Goal: Task Accomplishment & Management: Use online tool/utility

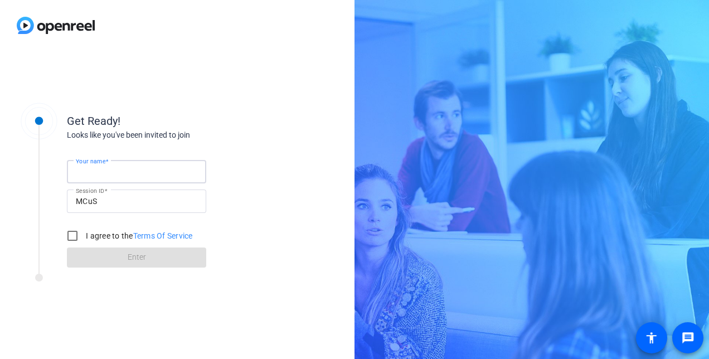
click at [168, 171] on input "Your name" at bounding box center [136, 171] width 121 height 13
type input "Umutcan Bayram"
click at [284, 127] on div "Get Ready!" at bounding box center [178, 121] width 223 height 17
click at [67, 232] on input "I agree to the Terms Of Service" at bounding box center [72, 235] width 22 height 22
checkbox input "true"
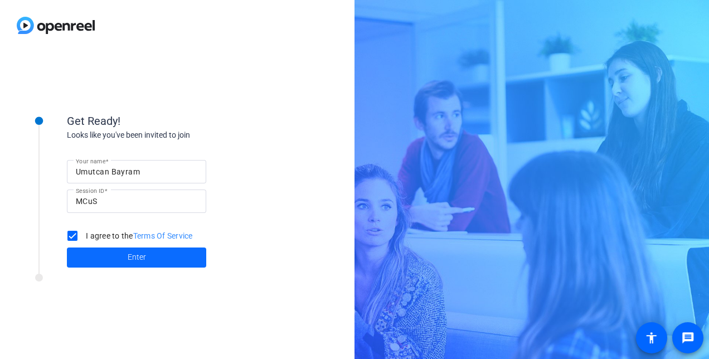
click at [124, 262] on span at bounding box center [136, 257] width 139 height 27
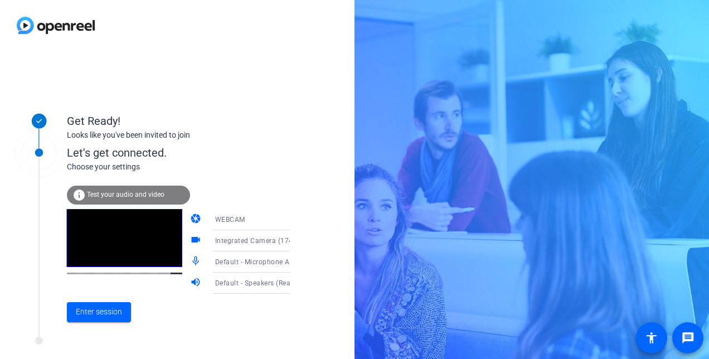
click at [248, 282] on span "Default - Speakers (Realtek(R) Audio)" at bounding box center [275, 282] width 120 height 9
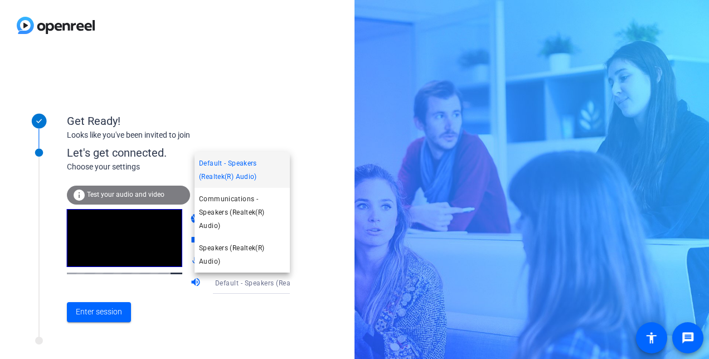
click at [246, 289] on div at bounding box center [354, 179] width 709 height 359
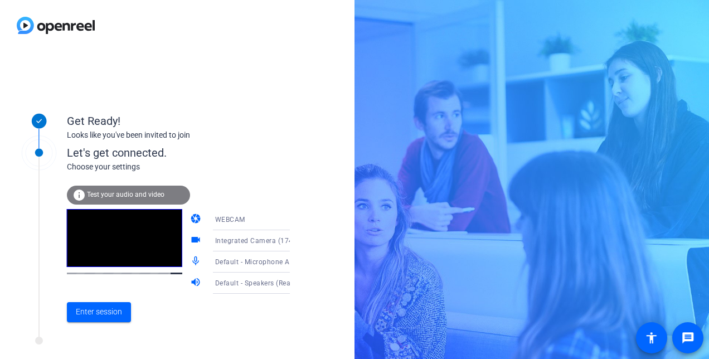
click at [236, 319] on div "Enter session" at bounding box center [190, 312] width 246 height 37
click at [263, 264] on span "Default - Microphone Array (Intel® Smart Sound Technology for Digital Microphon…" at bounding box center [353, 261] width 276 height 9
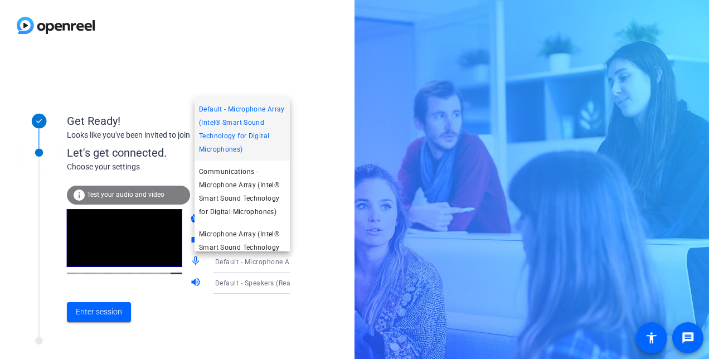
click at [253, 299] on div at bounding box center [354, 179] width 709 height 359
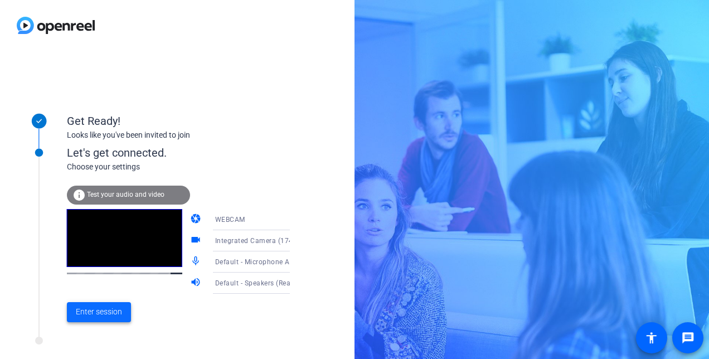
click at [97, 309] on span "Enter session" at bounding box center [99, 312] width 46 height 12
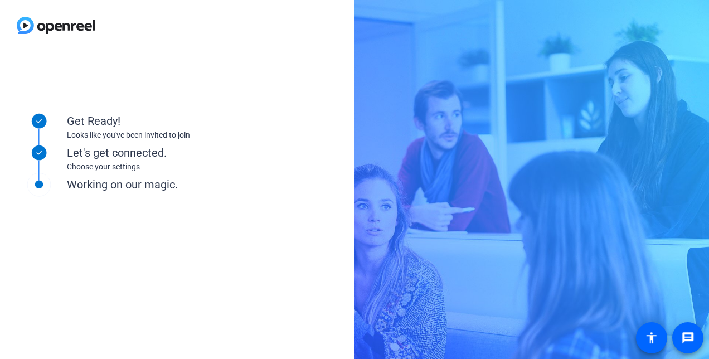
click at [242, 272] on div "Get Ready! Looks like you've been invited to join Let's get connected. Choose y…" at bounding box center [150, 204] width 279 height 223
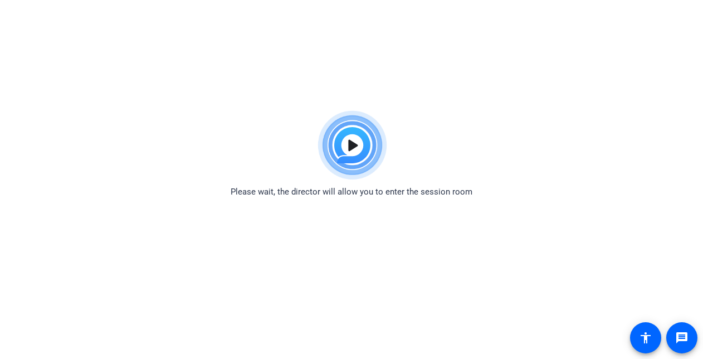
click at [357, 144] on img at bounding box center [352, 145] width 82 height 80
click at [356, 144] on img at bounding box center [352, 145] width 82 height 80
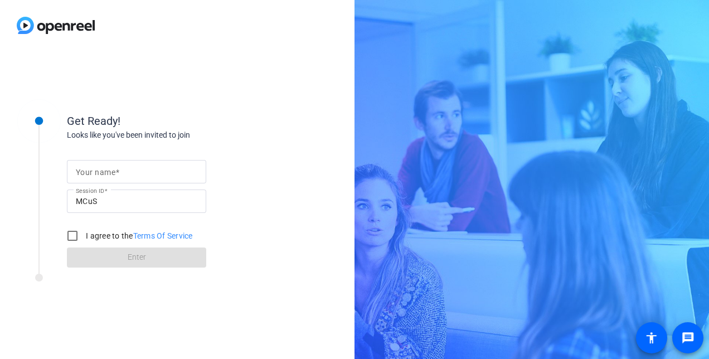
click at [132, 175] on input "Your name" at bounding box center [136, 171] width 121 height 13
type input "Umutcan Bayram"
click at [76, 235] on input "I agree to the Terms Of Service" at bounding box center [72, 235] width 22 height 22
checkbox input "true"
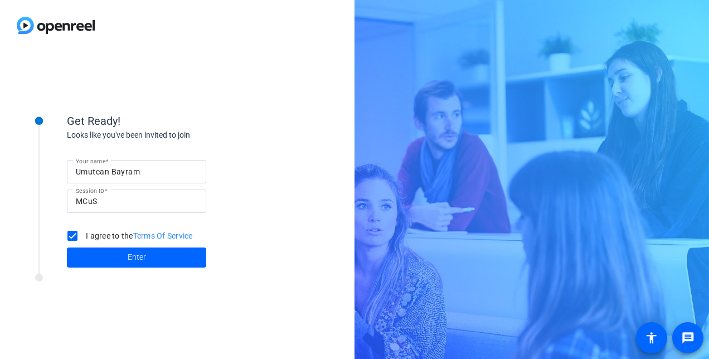
click at [149, 305] on div "Get Ready! Looks like you've been invited to join Your name Umutcan Bayram Sess…" at bounding box center [150, 204] width 279 height 223
click at [145, 260] on span "Enter" at bounding box center [137, 257] width 18 height 12
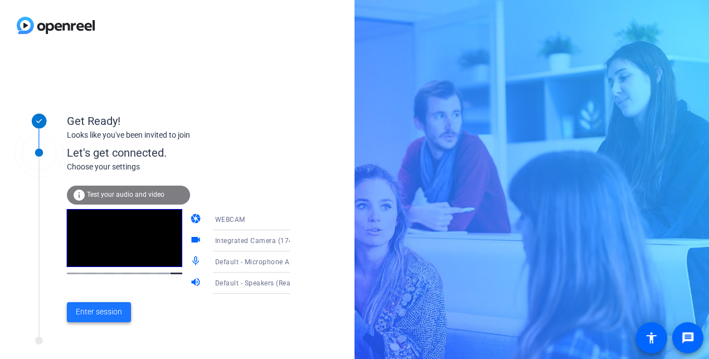
click at [102, 310] on span "Enter session" at bounding box center [99, 312] width 46 height 12
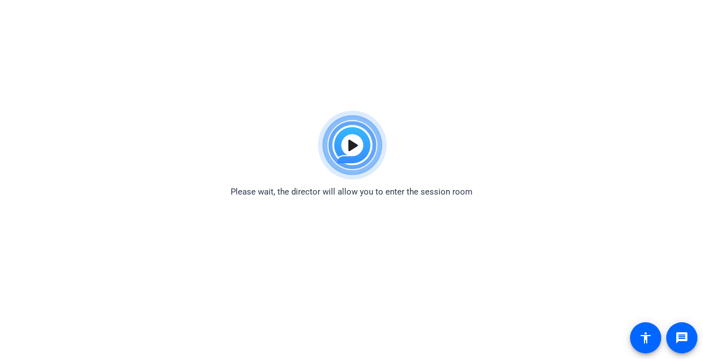
click at [448, 195] on span "Please wait, the director will allow you to enter the session room" at bounding box center [352, 191] width 242 height 13
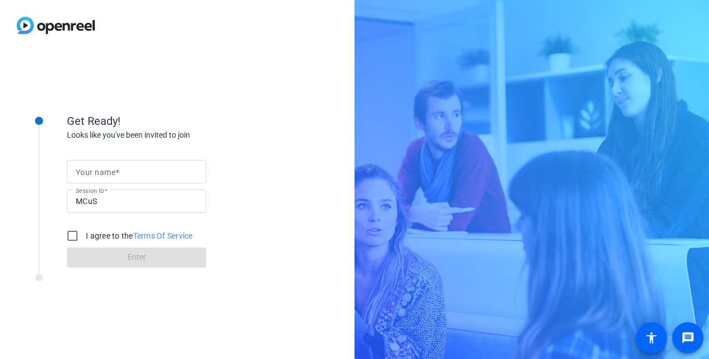
click at [118, 175] on span at bounding box center [117, 172] width 4 height 9
click at [118, 175] on input "Your name" at bounding box center [136, 171] width 121 height 13
type input "Umutcan Bayram"
click at [74, 233] on input "I agree to the Terms Of Service" at bounding box center [72, 235] width 22 height 22
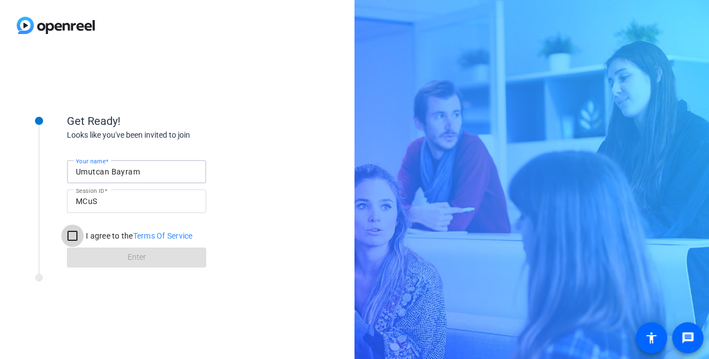
checkbox input "true"
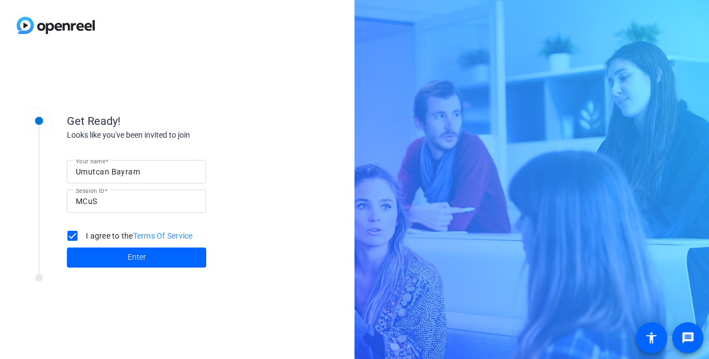
click at [108, 253] on span at bounding box center [136, 257] width 139 height 27
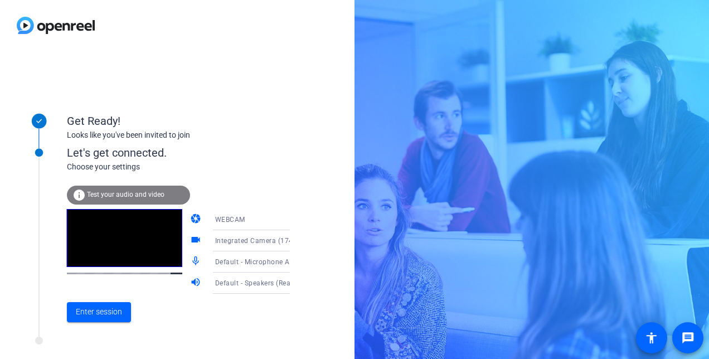
click at [250, 221] on div "WEBCAM" at bounding box center [257, 219] width 84 height 14
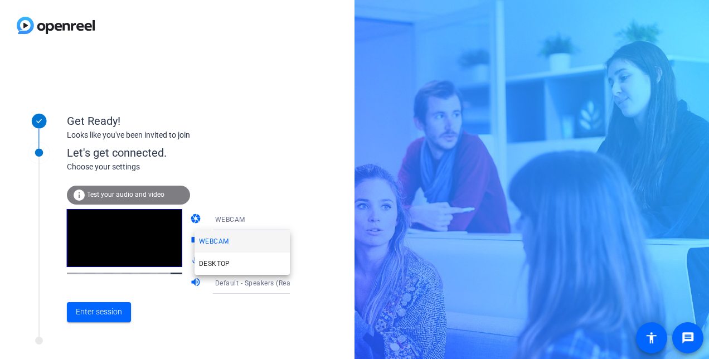
click at [260, 217] on div at bounding box center [354, 179] width 709 height 359
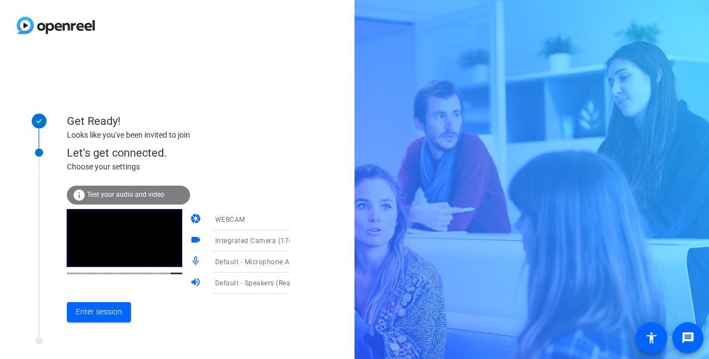
click at [145, 326] on div "Enter session" at bounding box center [190, 312] width 246 height 37
click at [112, 307] on span "Enter session" at bounding box center [99, 312] width 46 height 12
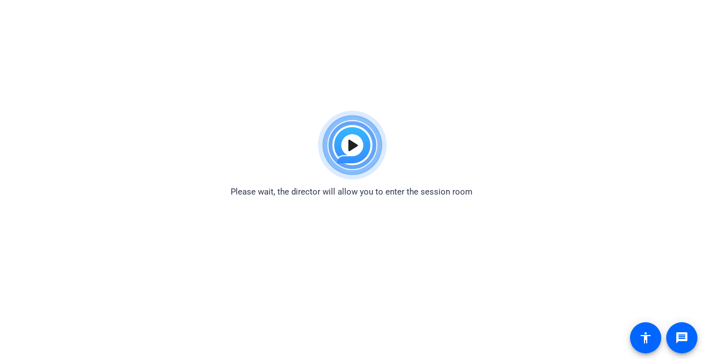
drag, startPoint x: 208, startPoint y: 1, endPoint x: 134, endPoint y: 111, distance: 132.9
click at [134, 111] on div "Please wait, the director will allow you to enter the session room" at bounding box center [351, 151] width 703 height 93
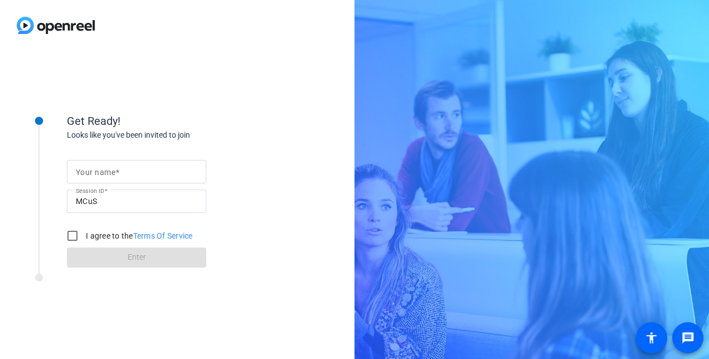
click at [141, 175] on input "Your name" at bounding box center [136, 171] width 121 height 13
type input "Umutcan Bayram"
drag, startPoint x: 271, startPoint y: 221, endPoint x: 251, endPoint y: 228, distance: 21.5
click at [271, 221] on div "Your name Umutcan Bayram Session ID MCuS I agree to the Terms Of Service Enter" at bounding box center [178, 204] width 223 height 126
click at [72, 236] on input "I agree to the Terms Of Service" at bounding box center [72, 235] width 22 height 22
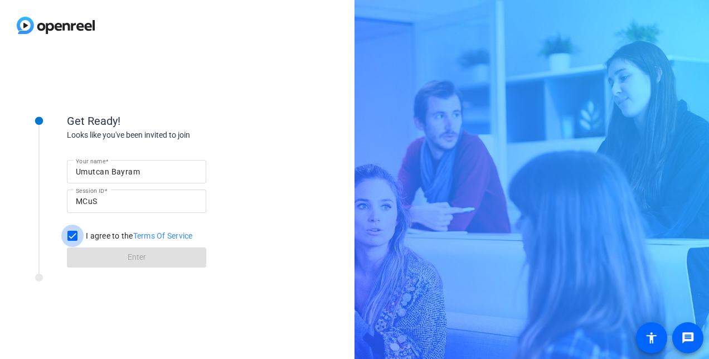
checkbox input "true"
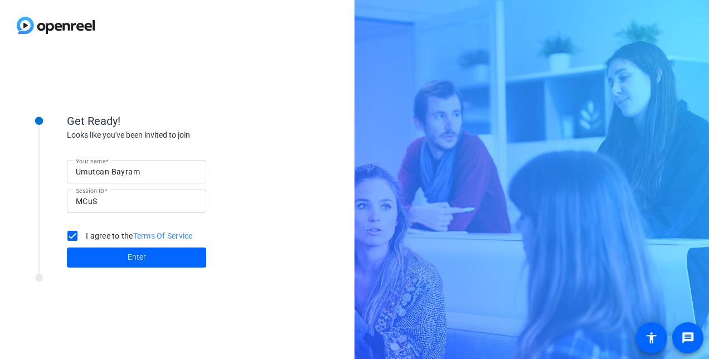
click at [251, 262] on div "Your name Umutcan Bayram Session ID MCuS I agree to the Terms Of Service Enter" at bounding box center [178, 204] width 223 height 126
click at [159, 286] on div at bounding box center [150, 281] width 279 height 14
click at [158, 264] on span at bounding box center [136, 257] width 139 height 27
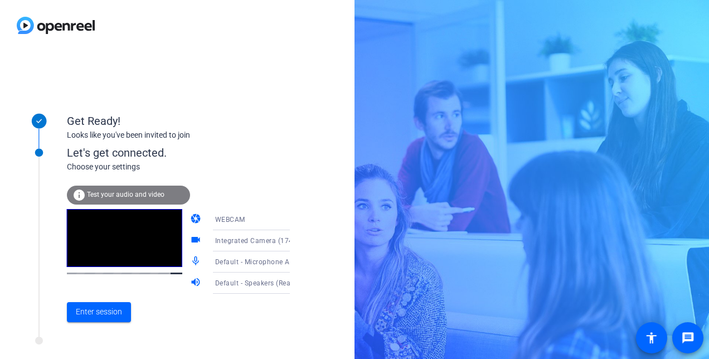
click at [242, 238] on span "Integrated Camera (174f:1813)" at bounding box center [266, 240] width 102 height 9
click at [242, 238] on div at bounding box center [354, 179] width 709 height 359
click at [237, 216] on div "WEBCAM" at bounding box center [257, 219] width 84 height 14
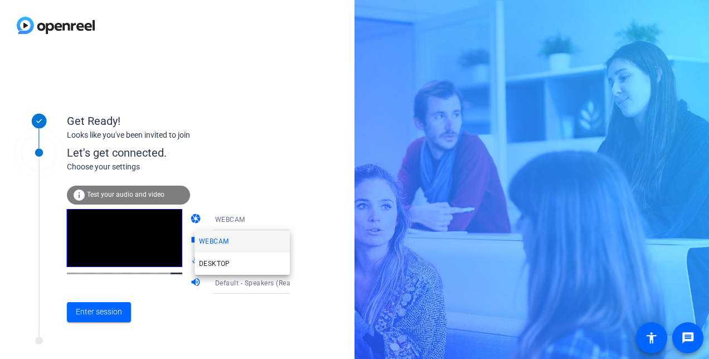
click at [222, 262] on span "DESKTOP" at bounding box center [214, 263] width 31 height 13
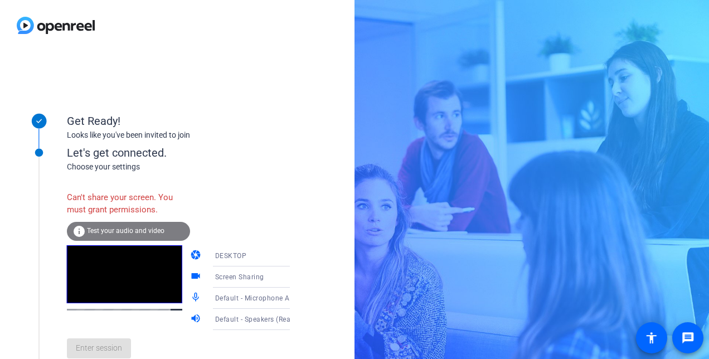
click at [243, 253] on div "DESKTOP" at bounding box center [257, 255] width 84 height 14
click at [228, 275] on mat-option "WEBCAM" at bounding box center [241, 277] width 95 height 22
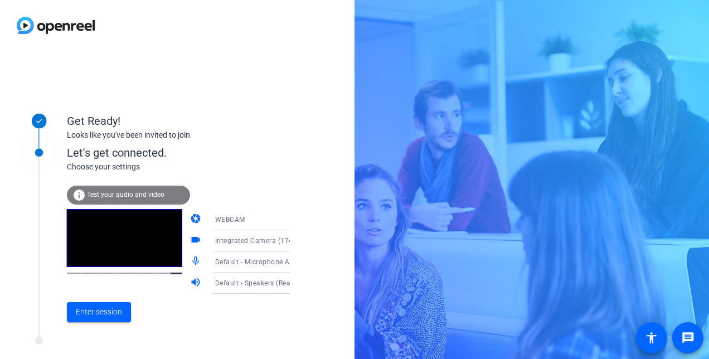
click at [294, 259] on icon at bounding box center [300, 261] width 13 height 13
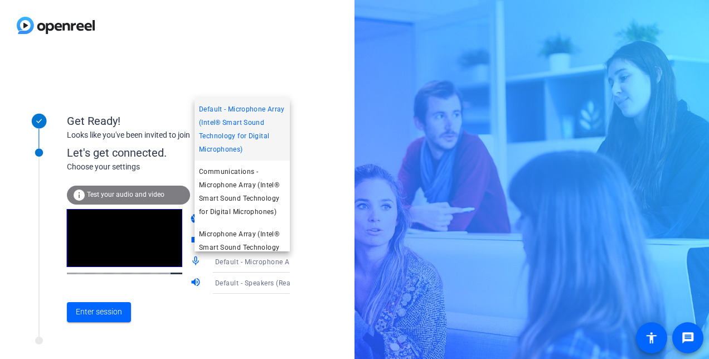
drag, startPoint x: 290, startPoint y: 168, endPoint x: 286, endPoint y: 197, distance: 29.2
click at [286, 197] on div "Default - Microphone Array (Intel® Smart Sound Technology for Digital Microphon…" at bounding box center [354, 179] width 709 height 359
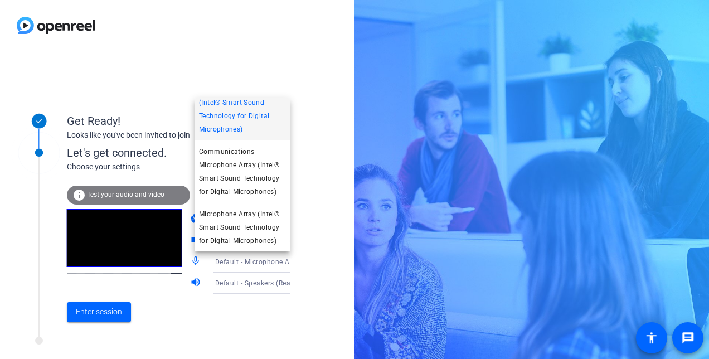
click at [246, 310] on div at bounding box center [354, 179] width 709 height 359
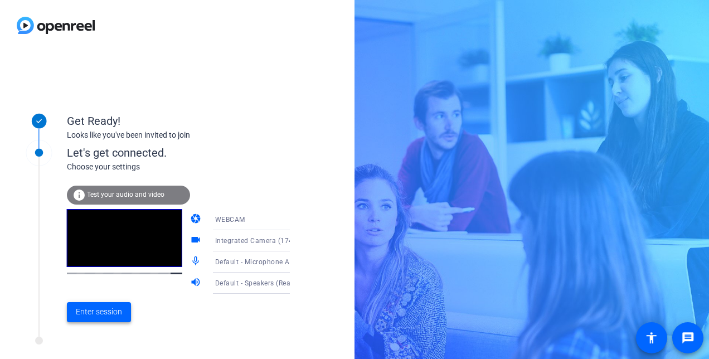
click at [95, 311] on span "Enter session" at bounding box center [99, 312] width 46 height 12
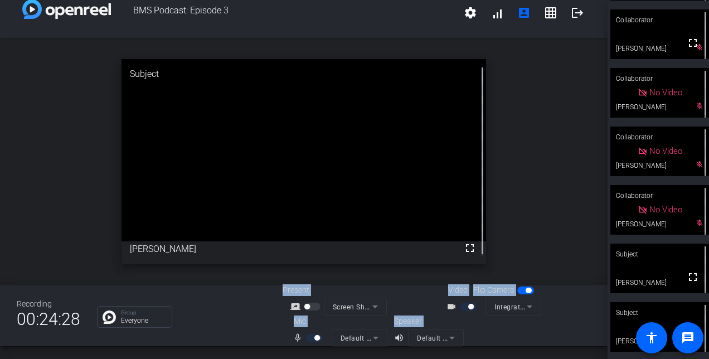
scroll to position [118, 0]
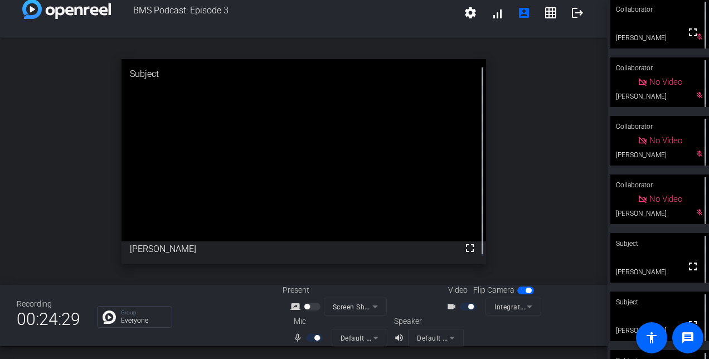
click at [512, 216] on div "open_in_new Subject fullscreen [PERSON_NAME]" at bounding box center [303, 161] width 607 height 246
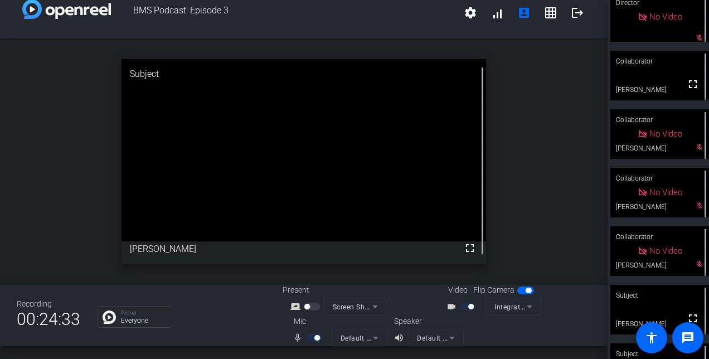
scroll to position [0, 0]
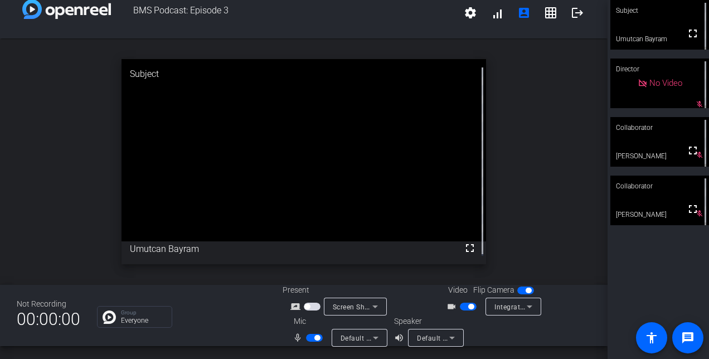
click at [306, 337] on span "button" at bounding box center [314, 338] width 17 height 8
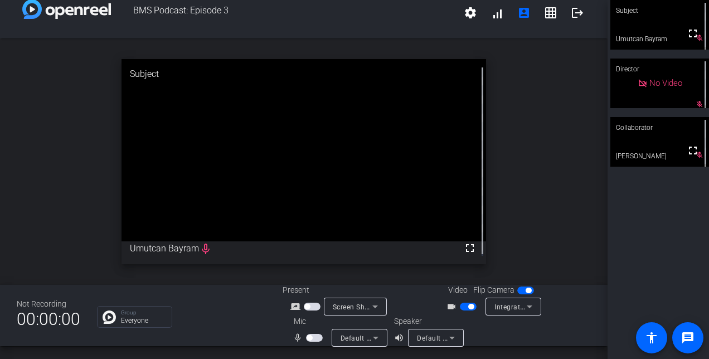
click at [468, 307] on span "button" at bounding box center [471, 307] width 6 height 6
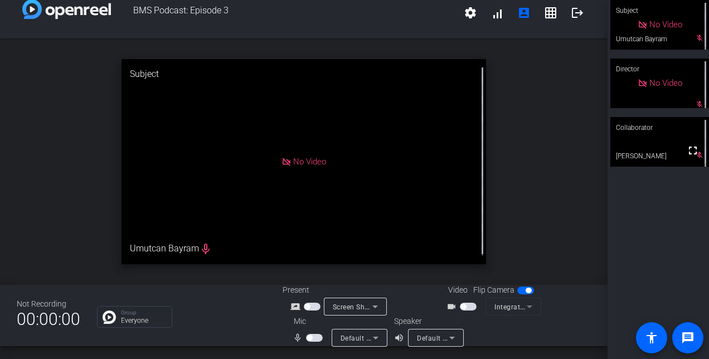
click at [575, 14] on mat-icon "logout" at bounding box center [576, 12] width 13 height 13
